Goal: Task Accomplishment & Management: Use online tool/utility

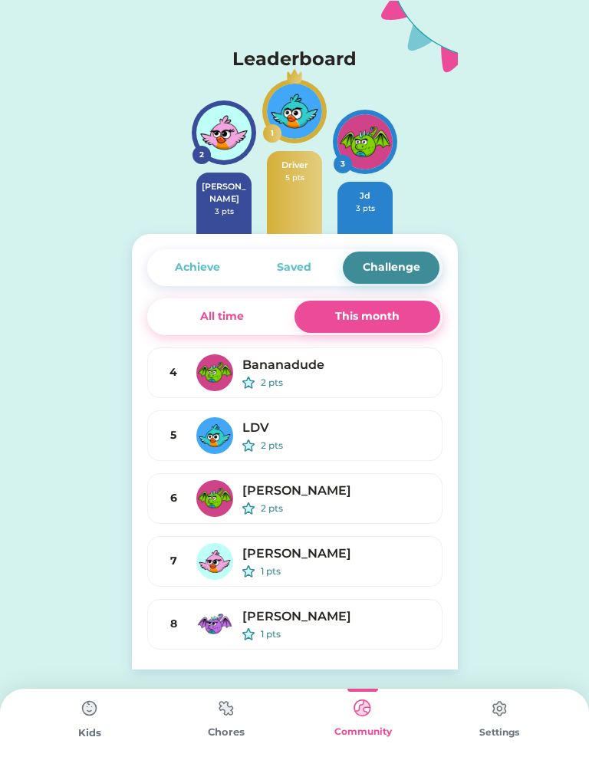
click at [210, 229] on div "[PERSON_NAME] 3 pts" at bounding box center [223, 203] width 55 height 61
click at [272, 153] on div "Driver 5 pts" at bounding box center [294, 192] width 55 height 83
click at [308, 132] on img at bounding box center [294, 111] width 55 height 55
click at [249, 235] on div "Achieve Saved Challenge All time This month 4 Bananadude 2 pts 5 LDV 2 pts 6 [P…" at bounding box center [295, 452] width 326 height 436
click at [190, 265] on div "Achieve" at bounding box center [197, 267] width 45 height 16
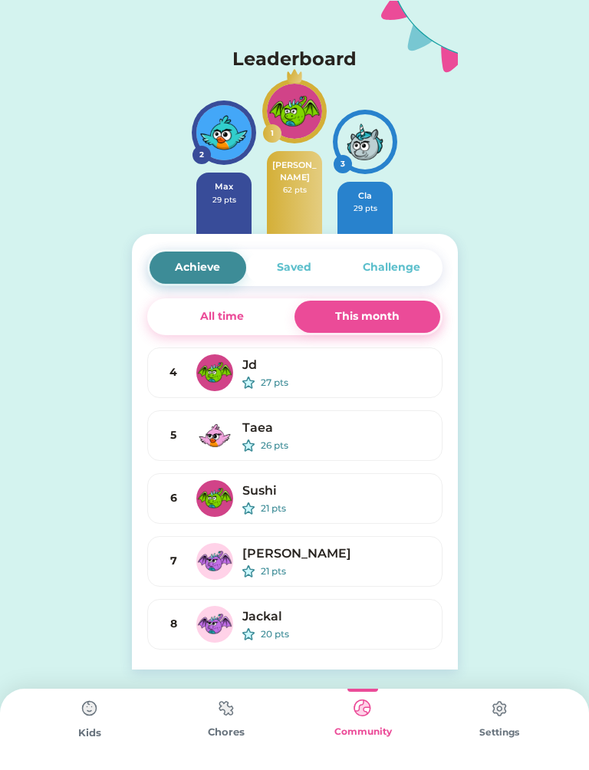
click at [196, 332] on div "All time" at bounding box center [223, 317] width 146 height 32
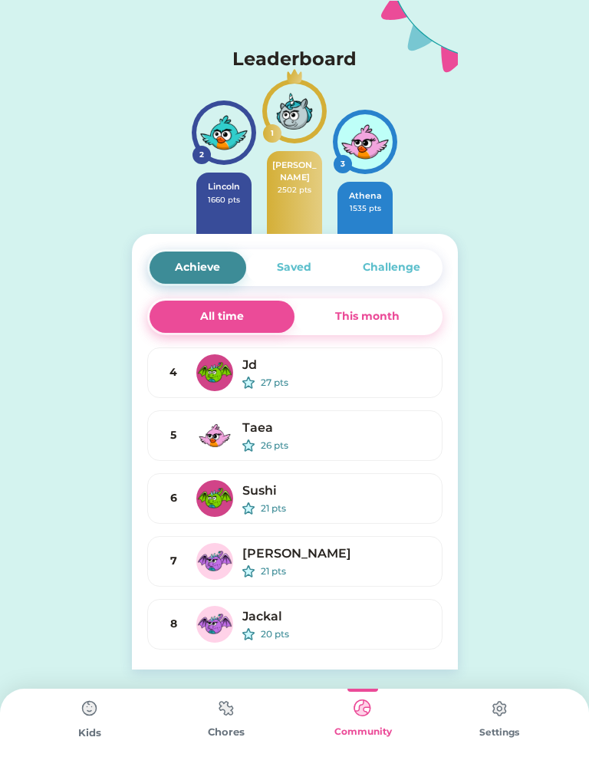
click at [210, 317] on div "All time" at bounding box center [222, 316] width 44 height 16
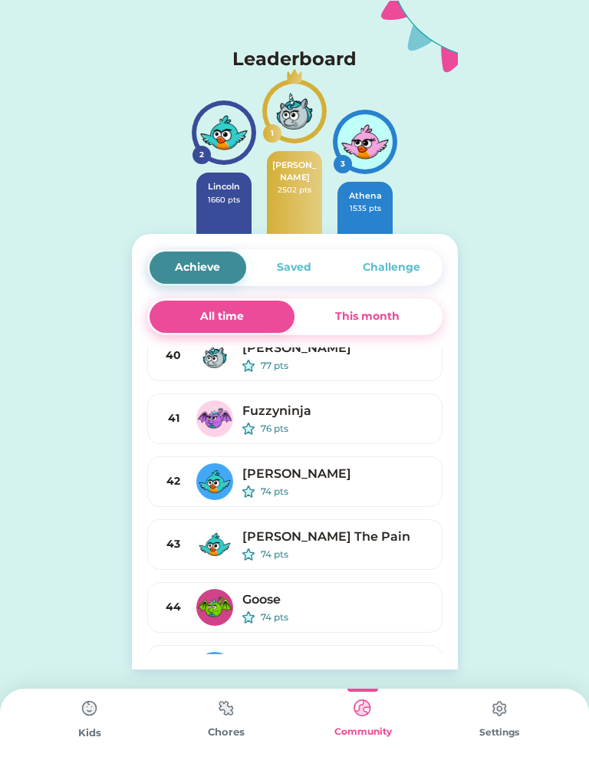
scroll to position [8649, 0]
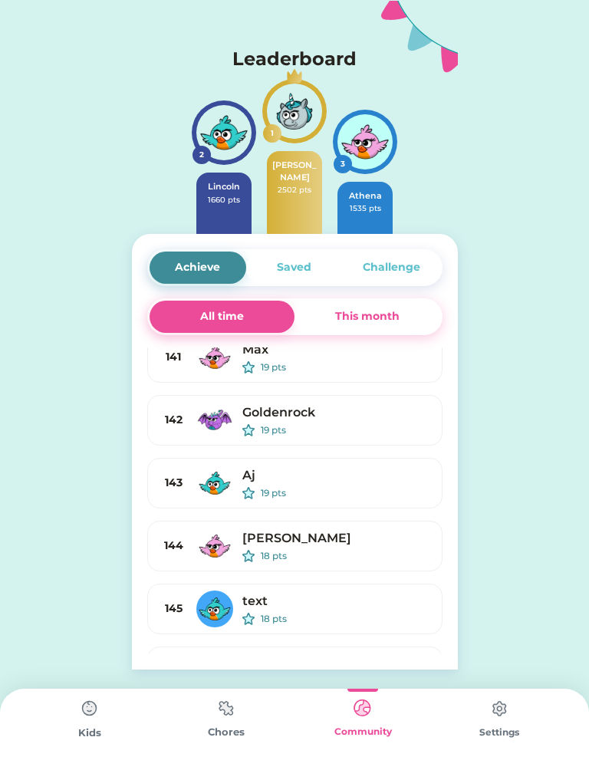
click at [251, 711] on div "Chores" at bounding box center [226, 729] width 137 height 81
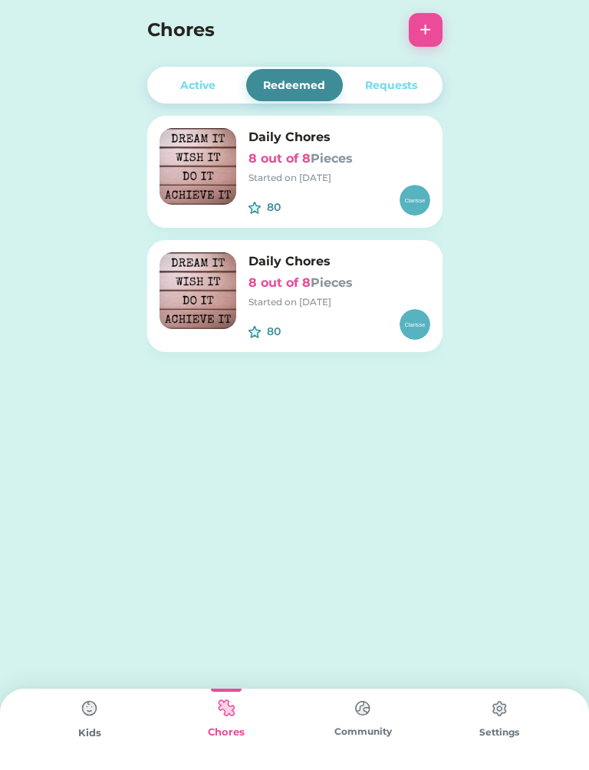
click at [181, 82] on div "Active" at bounding box center [197, 85] width 35 height 16
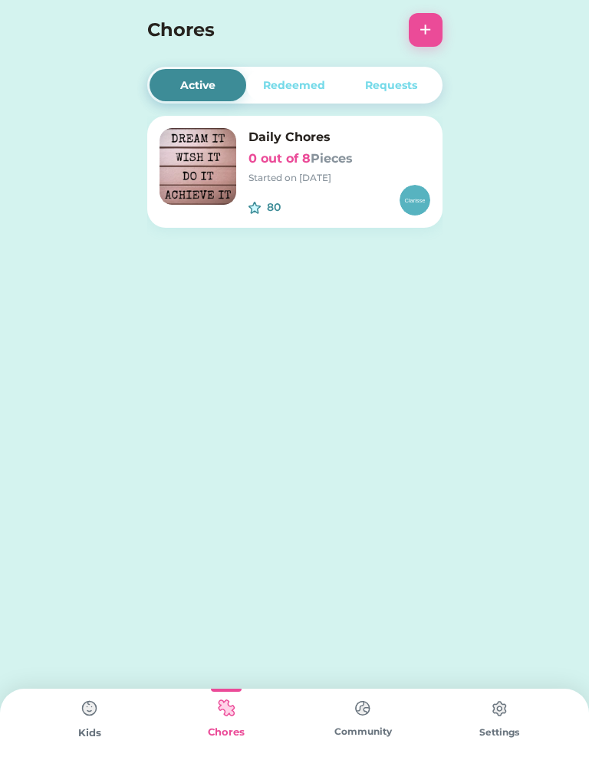
click at [401, 74] on div "Requests" at bounding box center [391, 85] width 97 height 32
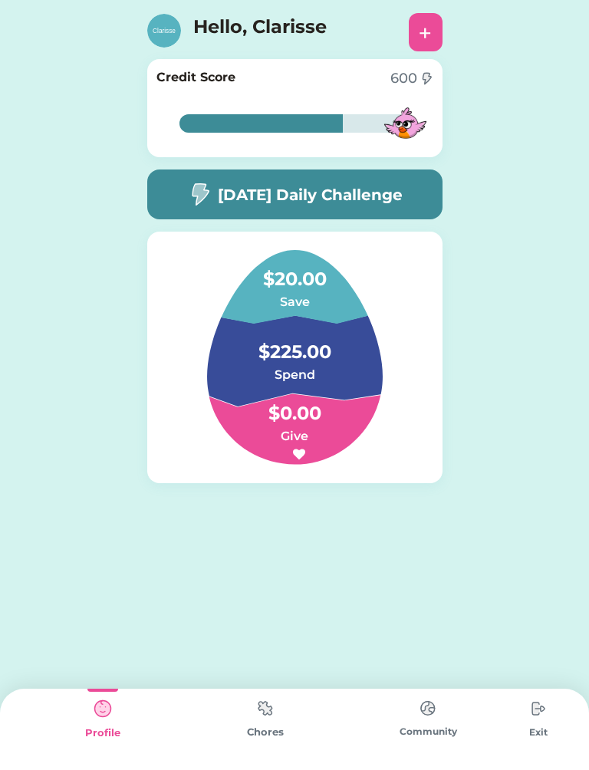
click at [395, 186] on h5 "[DATE] Daily Challenge" at bounding box center [310, 194] width 185 height 23
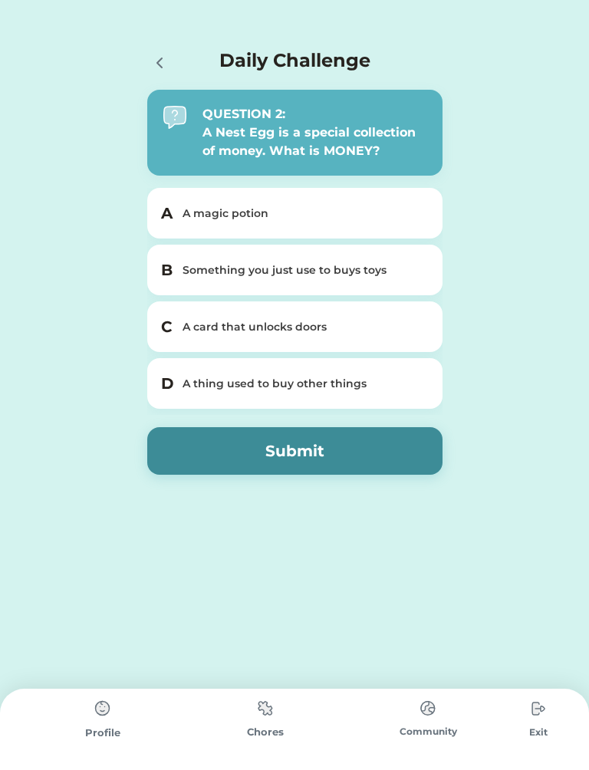
click at [392, 376] on div "A thing used to buy other things" at bounding box center [304, 384] width 243 height 16
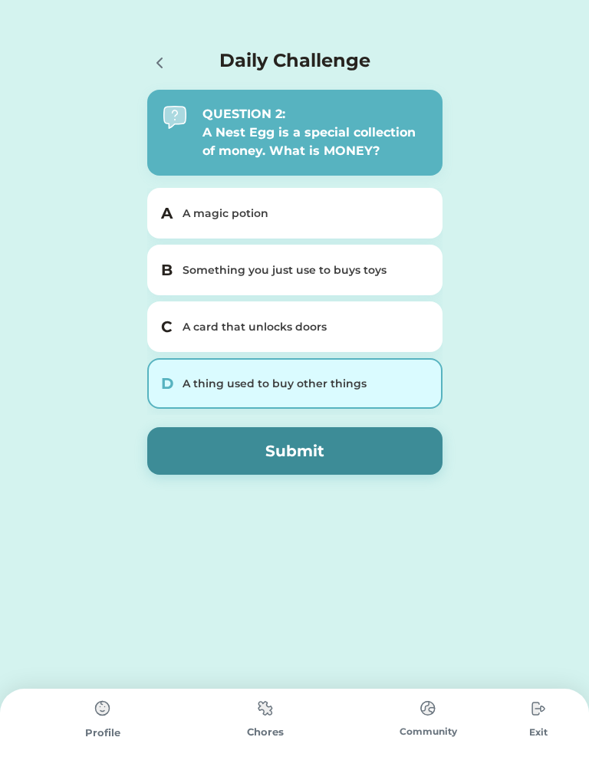
click at [387, 446] on button "Submit" at bounding box center [294, 451] width 295 height 48
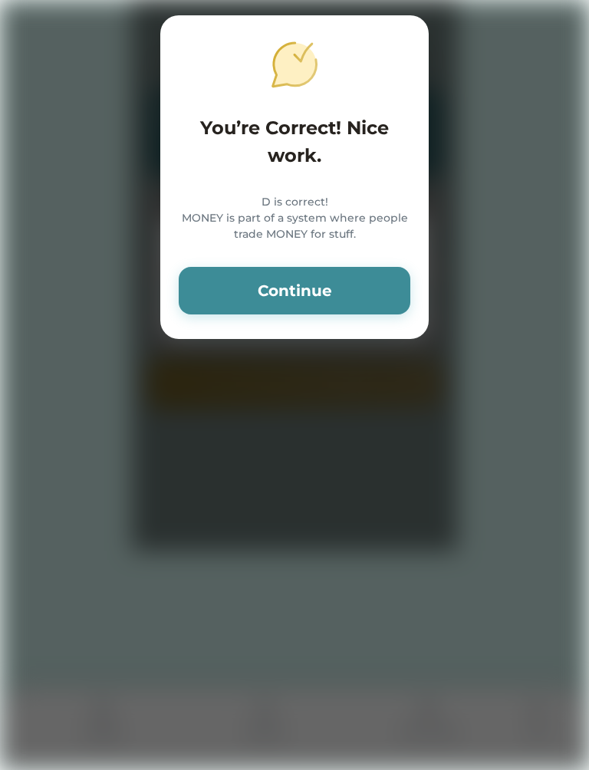
click at [384, 315] on button "Continue" at bounding box center [295, 291] width 232 height 48
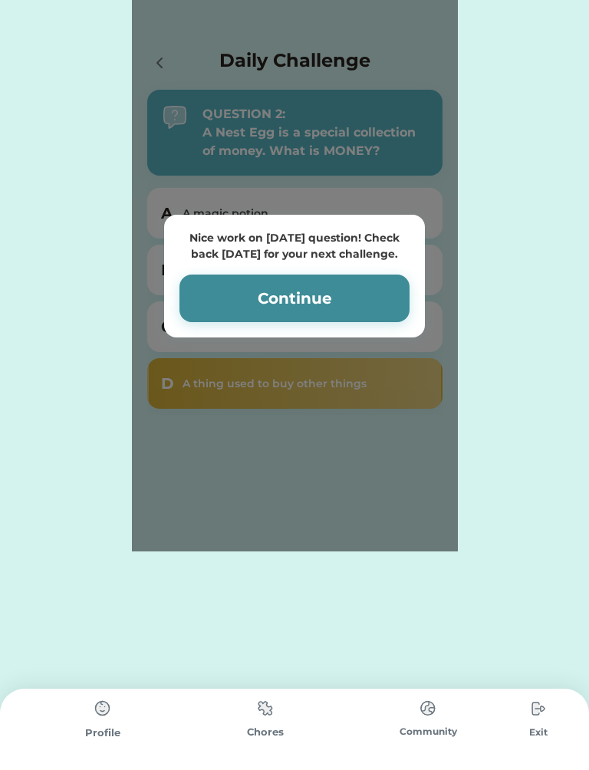
click at [377, 302] on button "Continue" at bounding box center [295, 299] width 230 height 48
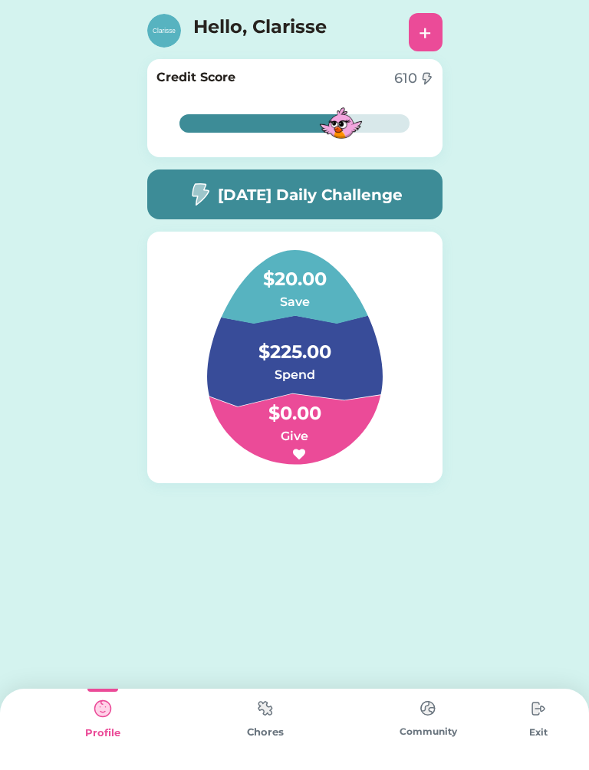
click at [262, 741] on div "Chores" at bounding box center [265, 729] width 163 height 81
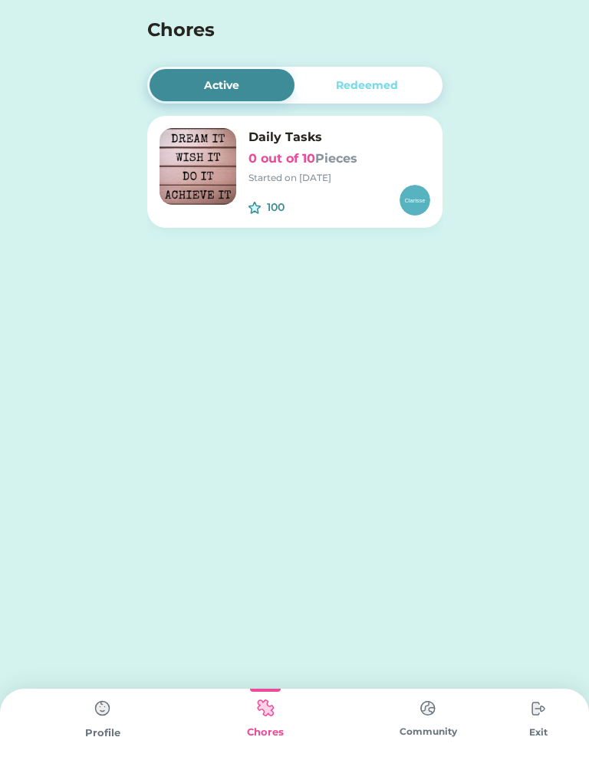
click at [282, 176] on div "Started on 9/24/25" at bounding box center [340, 178] width 182 height 14
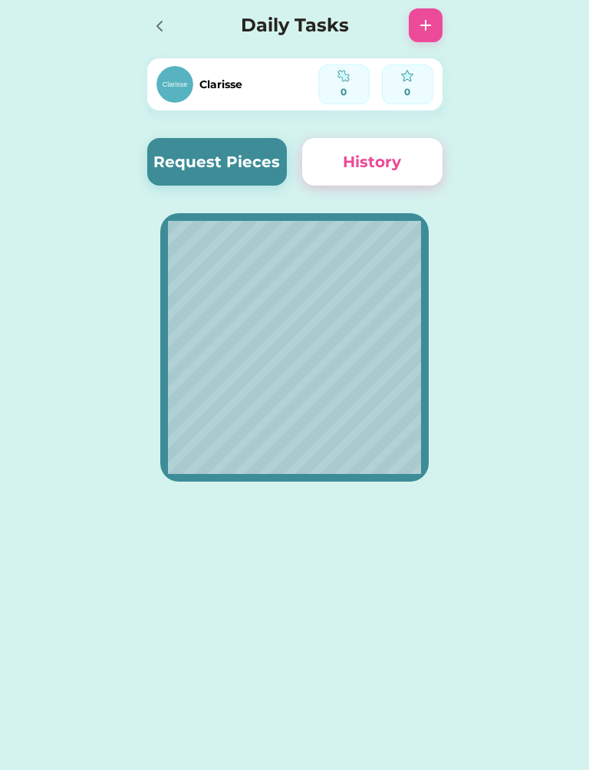
click at [225, 156] on button "Request Pieces" at bounding box center [217, 162] width 140 height 48
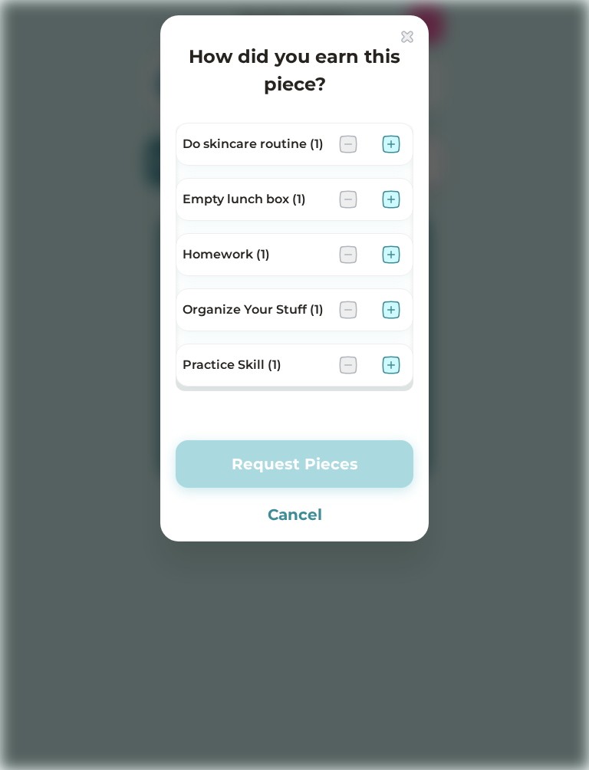
click at [393, 137] on img at bounding box center [391, 144] width 18 height 18
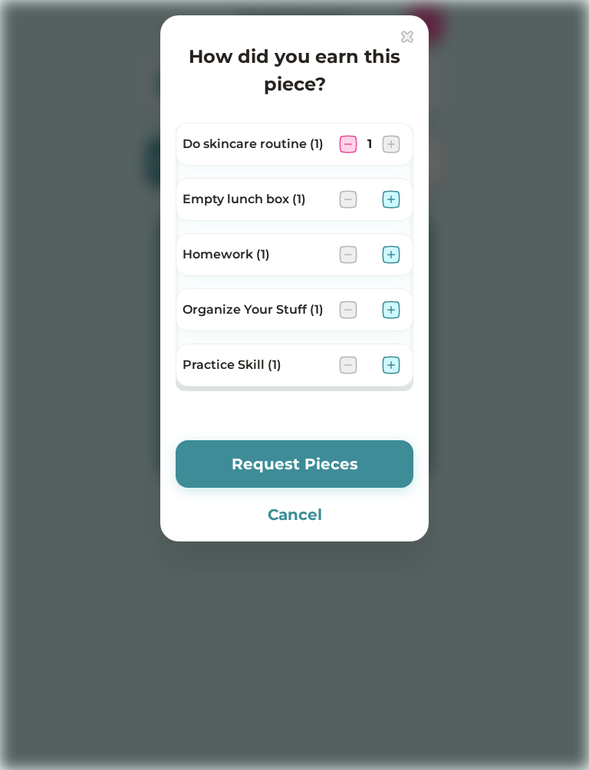
click at [386, 367] on img at bounding box center [391, 365] width 18 height 18
click at [390, 199] on img at bounding box center [391, 199] width 18 height 18
click at [396, 239] on div "Homework (1)" at bounding box center [295, 254] width 238 height 43
click at [385, 247] on img at bounding box center [391, 254] width 18 height 18
click at [394, 305] on img at bounding box center [391, 310] width 18 height 18
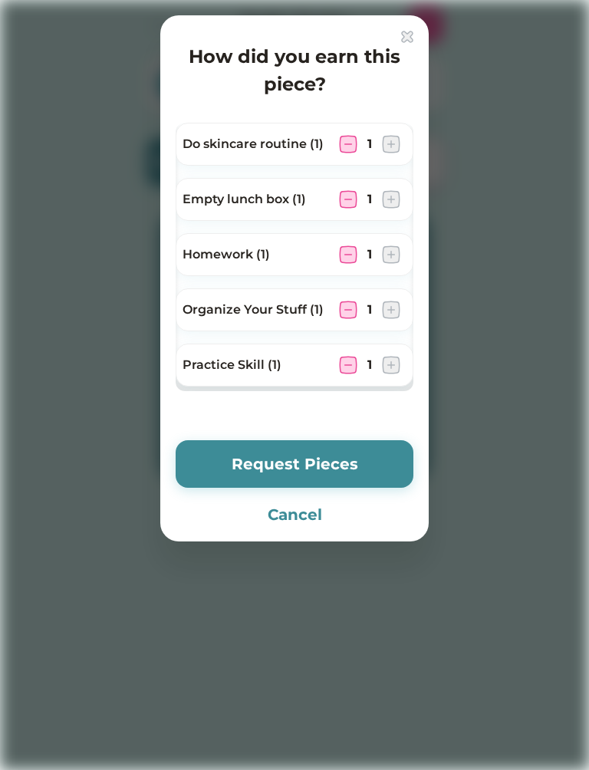
click at [368, 453] on button "Request Pieces" at bounding box center [295, 464] width 238 height 48
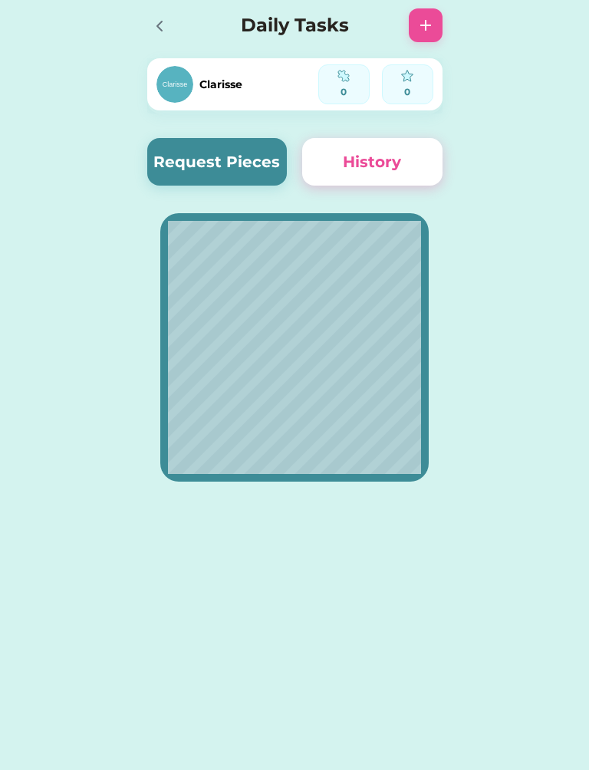
click at [210, 156] on button "Request Pieces" at bounding box center [217, 162] width 140 height 48
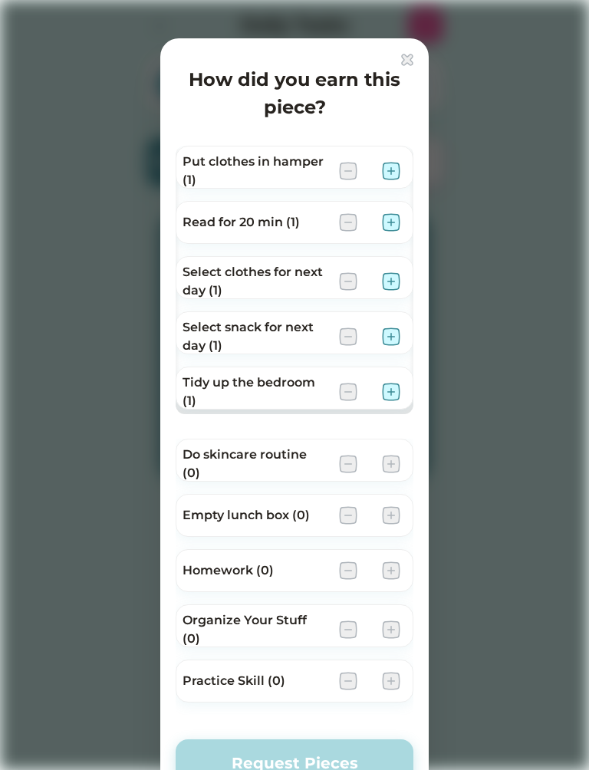
click at [395, 163] on img at bounding box center [391, 171] width 18 height 18
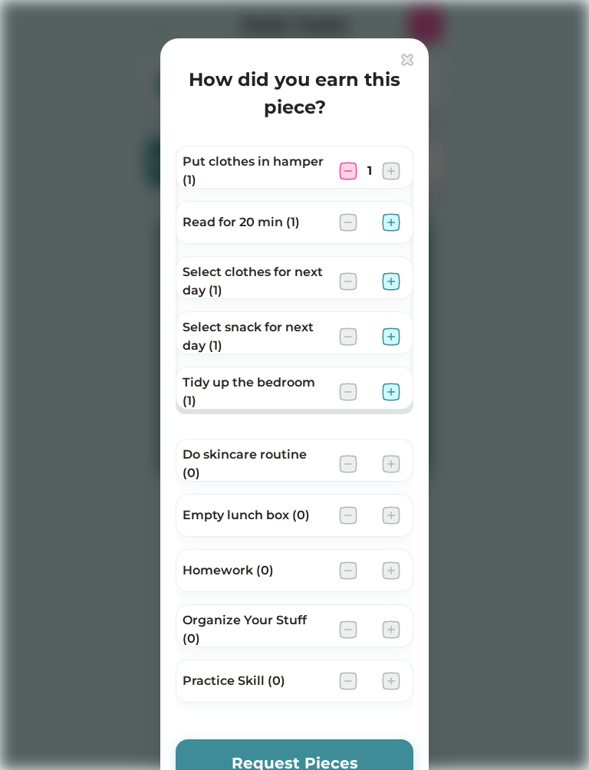
click at [391, 222] on img at bounding box center [391, 222] width 18 height 18
click at [410, 293] on div "Select clothes for next day (1)" at bounding box center [295, 277] width 238 height 43
click at [390, 328] on img at bounding box center [391, 337] width 18 height 18
click at [393, 397] on img at bounding box center [391, 392] width 18 height 18
click at [393, 288] on img at bounding box center [391, 281] width 18 height 18
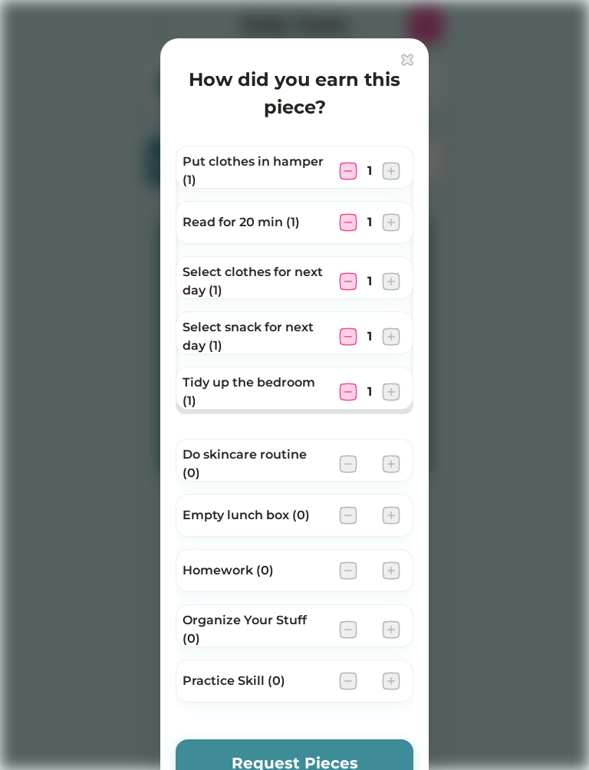
click at [392, 275] on img at bounding box center [391, 281] width 18 height 18
click at [363, 753] on button "Request Pieces" at bounding box center [295, 764] width 238 height 48
